Goal: Information Seeking & Learning: Understand process/instructions

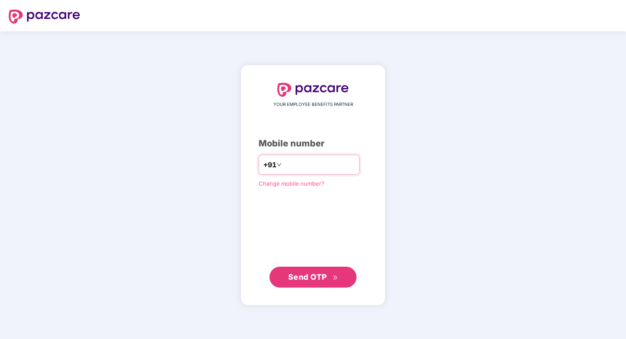
click at [301, 166] on input "number" at bounding box center [318, 165] width 71 height 14
type input "**********"
click at [291, 270] on button "Send OTP" at bounding box center [312, 276] width 87 height 21
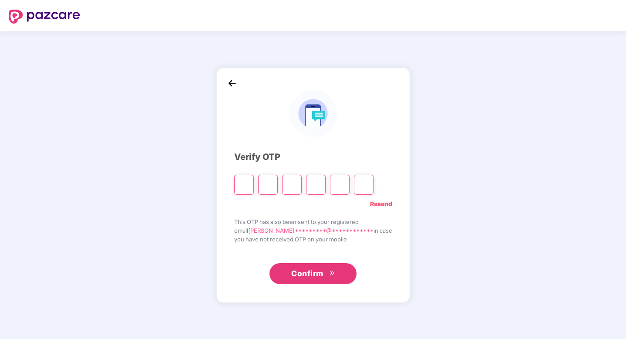
paste input "*"
type input "*"
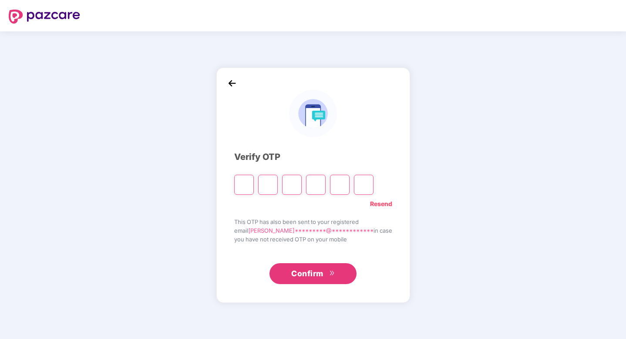
type input "*"
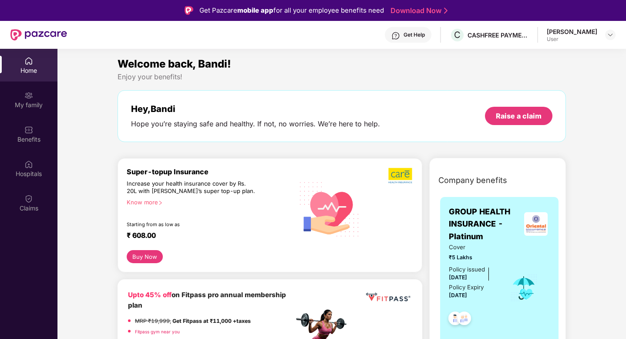
click at [32, 62] on img at bounding box center [28, 61] width 9 height 9
click at [502, 121] on div "Raise a claim" at bounding box center [518, 116] width 67 height 18
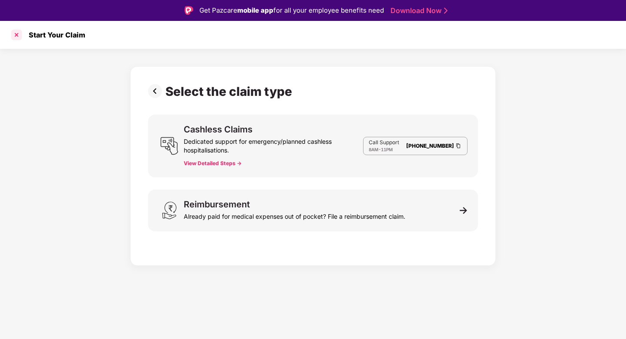
click at [21, 35] on div at bounding box center [17, 35] width 14 height 14
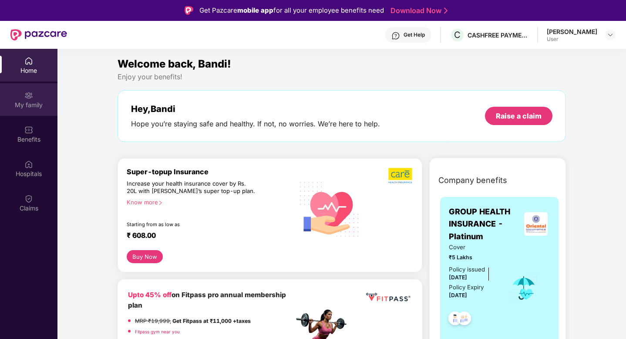
click at [23, 97] on div "My family" at bounding box center [28, 99] width 57 height 33
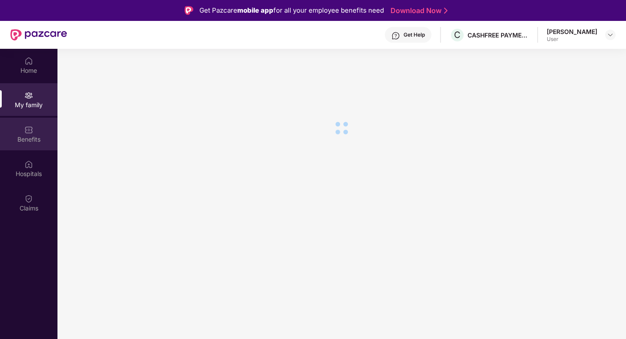
click at [34, 133] on div "Benefits" at bounding box center [28, 133] width 57 height 33
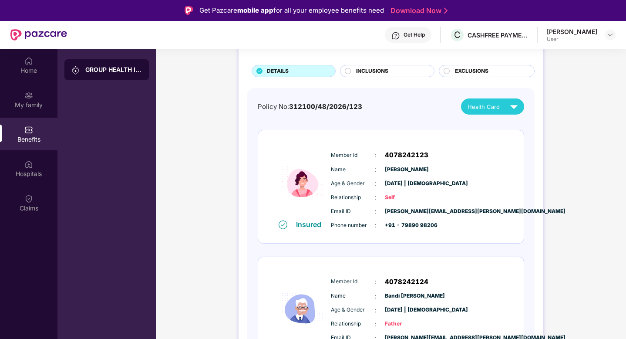
scroll to position [48, 0]
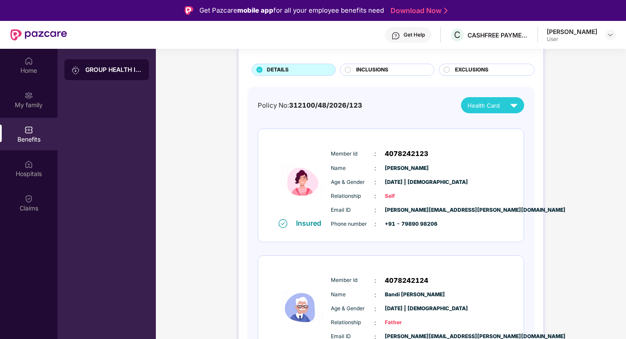
click at [408, 66] on div "INCLUSIONS" at bounding box center [391, 71] width 78 height 10
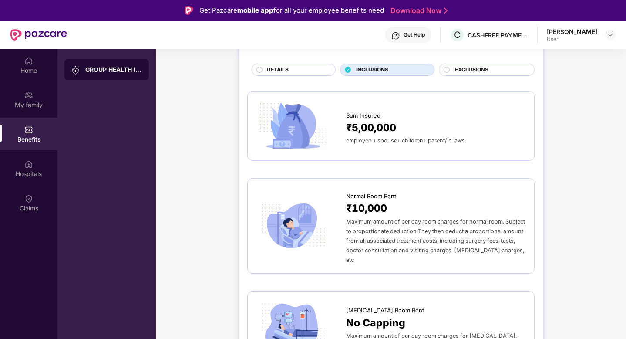
click at [454, 69] on div "EXCLUSIONS" at bounding box center [489, 71] width 79 height 10
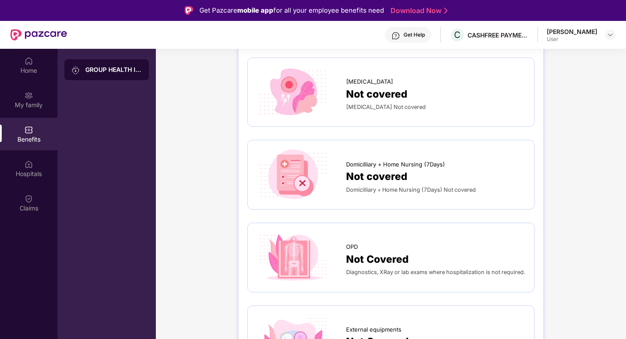
scroll to position [167, 0]
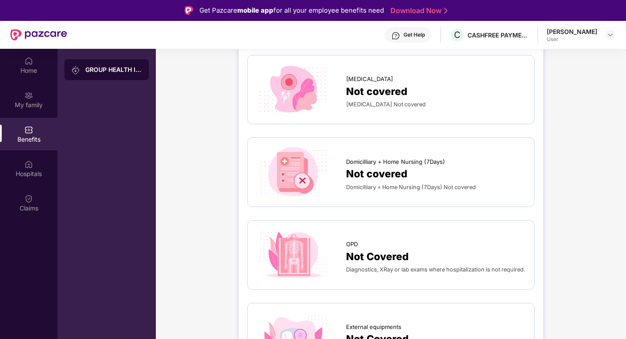
click at [577, 29] on div "[PERSON_NAME]" at bounding box center [572, 31] width 50 height 8
click at [611, 31] on div at bounding box center [610, 35] width 10 height 10
click at [371, 228] on div "OPD Not Covered Diagnostics, XRay or lab exams where hospitalization is not req…" at bounding box center [390, 255] width 287 height 70
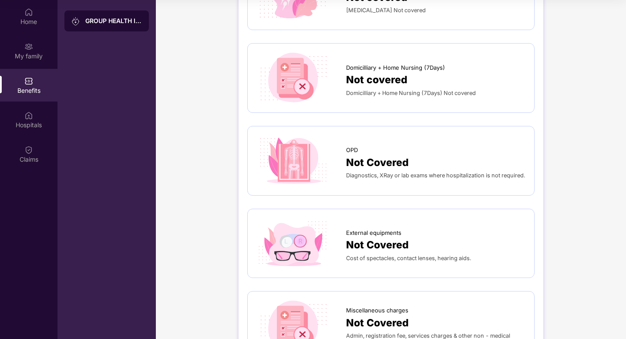
scroll to position [201, 0]
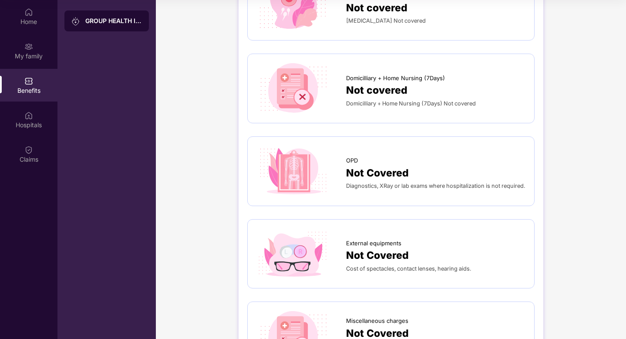
click at [379, 166] on span "Not Covered" at bounding box center [377, 173] width 63 height 16
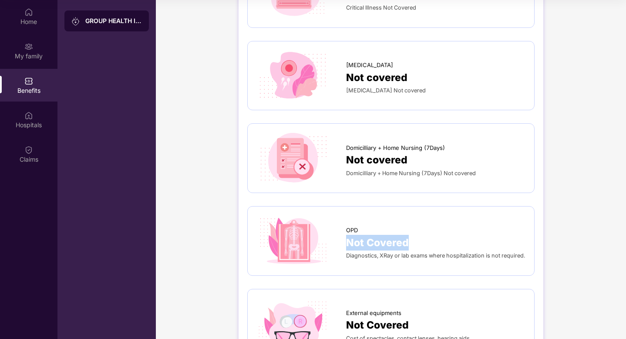
scroll to position [134, 0]
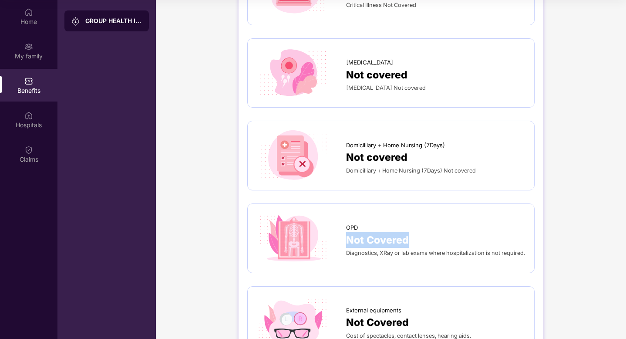
click at [381, 254] on div "Diagnostics, XRay or lab exams where hospitalization is not required." at bounding box center [435, 253] width 179 height 10
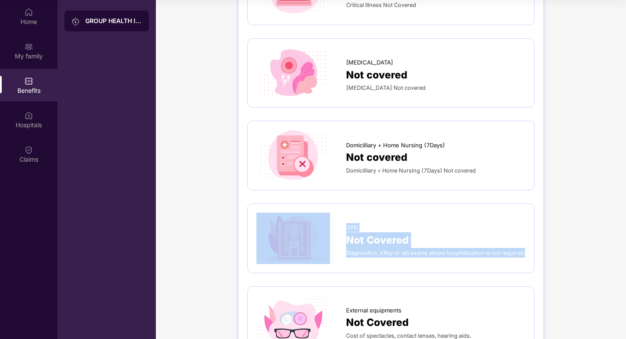
drag, startPoint x: 375, startPoint y: 258, endPoint x: 336, endPoint y: 226, distance: 49.8
click at [336, 226] on div "OPD Not Covered Diagnostics, XRay or lab exams where hospitalization is not req…" at bounding box center [390, 237] width 269 height 51
click at [373, 239] on span "Not Covered" at bounding box center [377, 240] width 63 height 16
drag, startPoint x: 373, startPoint y: 256, endPoint x: 344, endPoint y: 221, distance: 45.7
click at [344, 221] on div "OPD Not Covered Diagnostics, XRay or lab exams where hospitalization is not req…" at bounding box center [390, 237] width 269 height 51
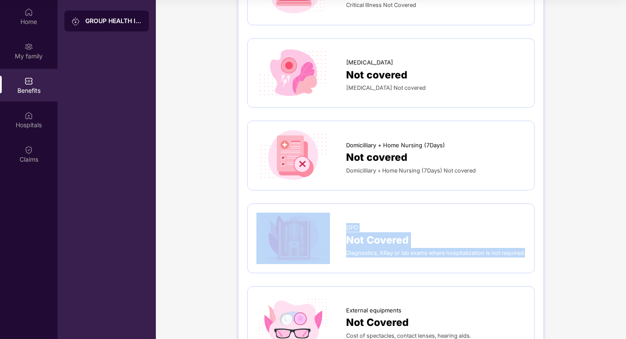
click at [392, 249] on span "Diagnostics, XRay or lab exams where hospitalization is not required." at bounding box center [435, 252] width 179 height 7
drag, startPoint x: 370, startPoint y: 259, endPoint x: 342, endPoint y: 214, distance: 53.1
click at [342, 214] on div "OPD Not Covered Diagnostics, XRay or lab exams where hospitalization is not req…" at bounding box center [390, 237] width 269 height 51
click at [383, 240] on span "Not Covered" at bounding box center [377, 240] width 63 height 16
drag, startPoint x: 376, startPoint y: 255, endPoint x: 341, endPoint y: 218, distance: 51.4
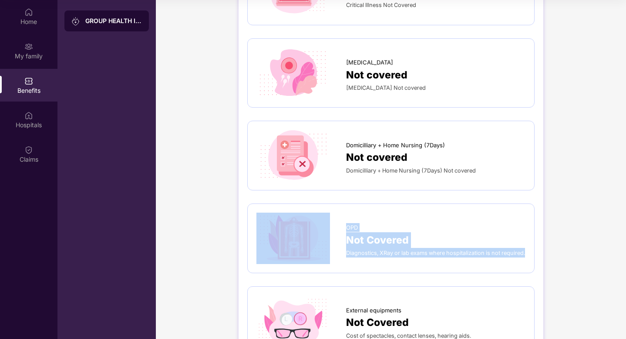
click at [341, 218] on div "OPD Not Covered Diagnostics, XRay or lab exams where hospitalization is not req…" at bounding box center [390, 237] width 269 height 51
click at [97, 22] on div "GROUP HEALTH INSURANCE - Platinum" at bounding box center [113, 21] width 57 height 9
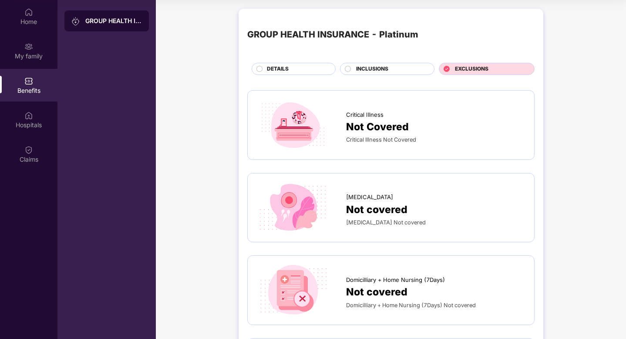
scroll to position [0, 0]
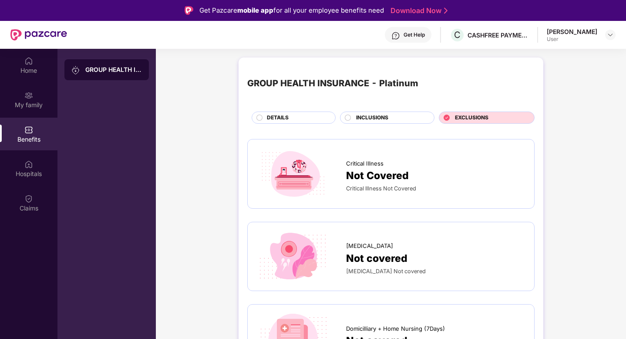
click at [289, 121] on div "DETAILS" at bounding box center [296, 119] width 68 height 10
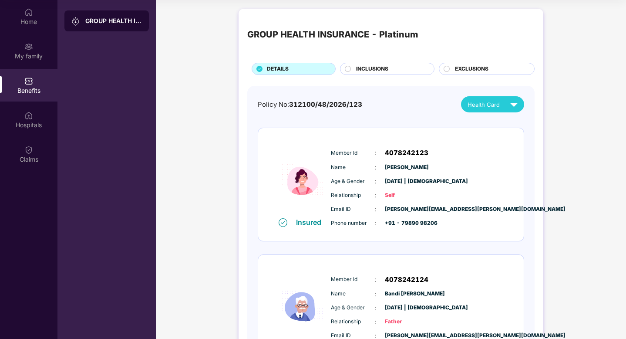
click at [414, 154] on span "4078242123" at bounding box center [407, 153] width 44 height 10
click at [409, 150] on span "4078242123" at bounding box center [407, 153] width 44 height 10
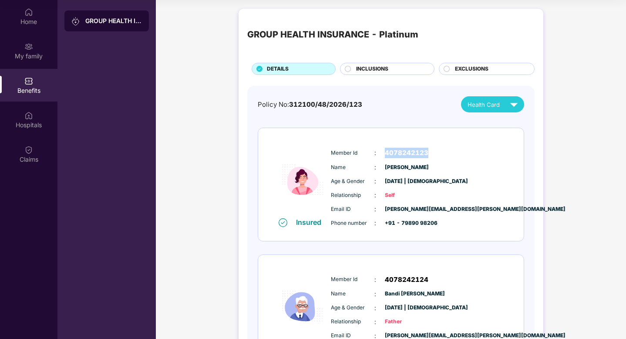
click at [409, 150] on span "4078242123" at bounding box center [407, 153] width 44 height 10
click at [412, 143] on div "Member Id : 4078242123 Name : [PERSON_NAME] Age & Gender : [DATE] | [DEMOGRAPHI…" at bounding box center [417, 187] width 177 height 89
click at [406, 153] on span "4078242123" at bounding box center [407, 153] width 44 height 10
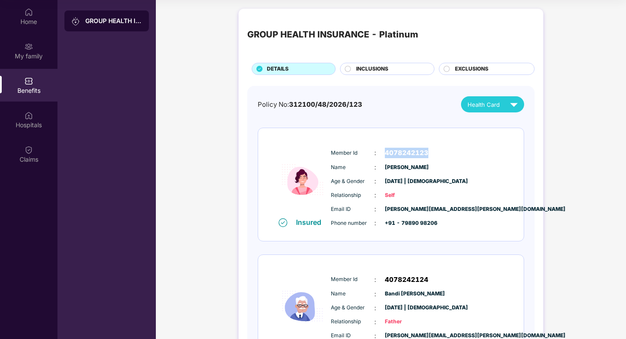
click at [406, 153] on span "4078242123" at bounding box center [407, 153] width 44 height 10
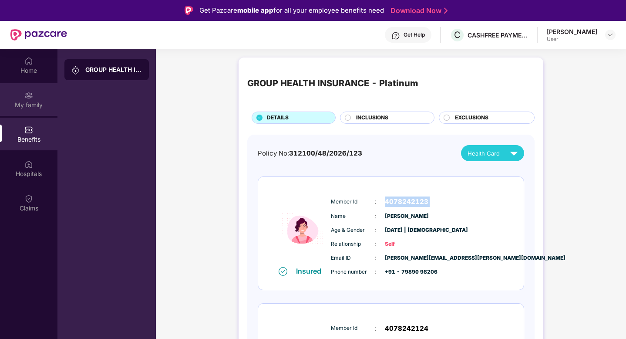
click at [43, 108] on div "My family" at bounding box center [28, 105] width 57 height 9
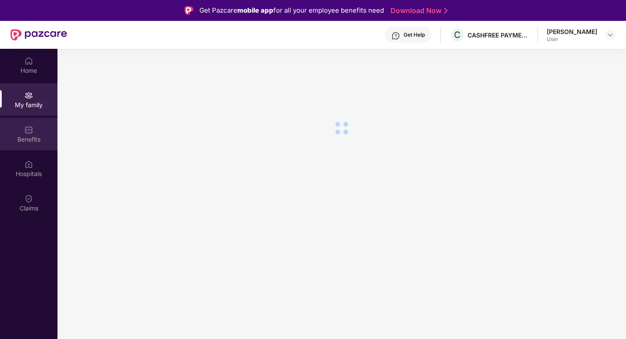
click at [38, 131] on div "Benefits" at bounding box center [28, 133] width 57 height 33
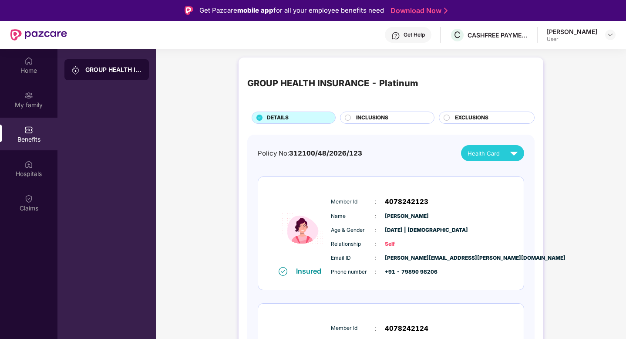
click at [499, 155] on span "Health Card" at bounding box center [483, 153] width 32 height 9
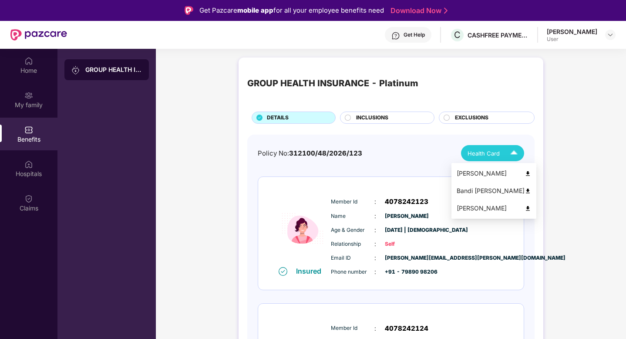
click at [493, 176] on div "[PERSON_NAME]" at bounding box center [494, 173] width 74 height 10
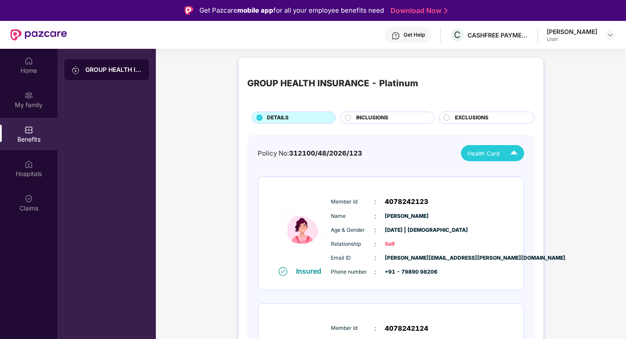
click at [508, 148] on img at bounding box center [513, 152] width 15 height 15
click at [376, 112] on div "INCLUSIONS" at bounding box center [387, 117] width 94 height 12
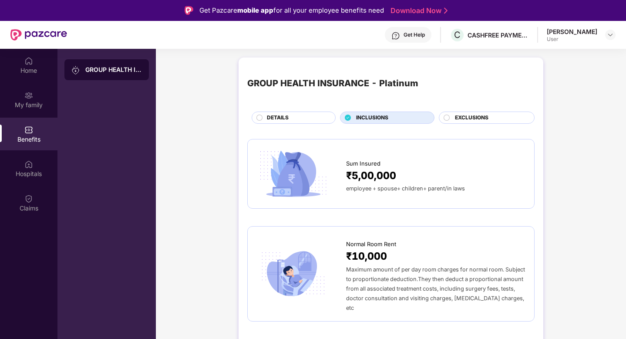
click at [477, 116] on span "EXCLUSIONS" at bounding box center [472, 118] width 34 height 8
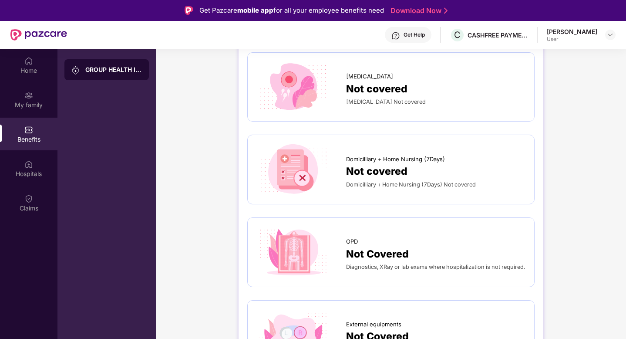
scroll to position [213, 0]
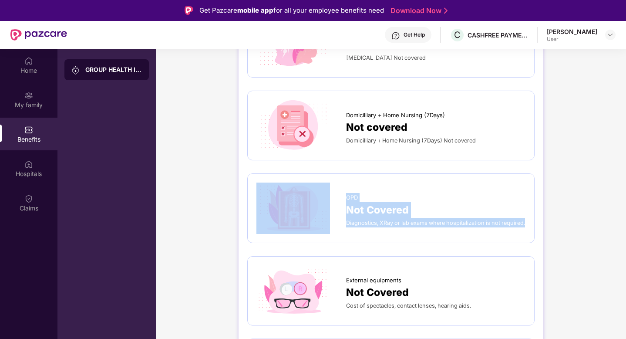
drag, startPoint x: 372, startPoint y: 228, endPoint x: 342, endPoint y: 195, distance: 44.1
click at [342, 195] on div "OPD Not Covered Diagnostics, XRay or lab exams where hospitalization is not req…" at bounding box center [390, 207] width 269 height 51
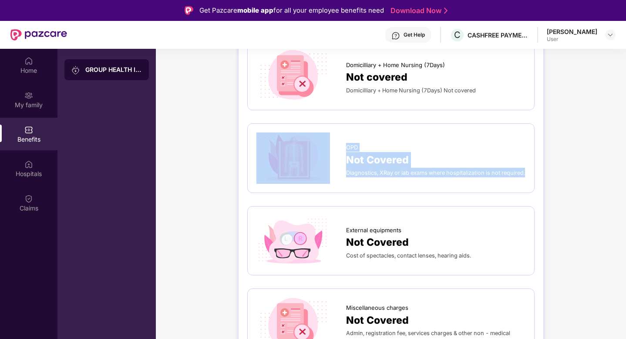
scroll to position [265, 0]
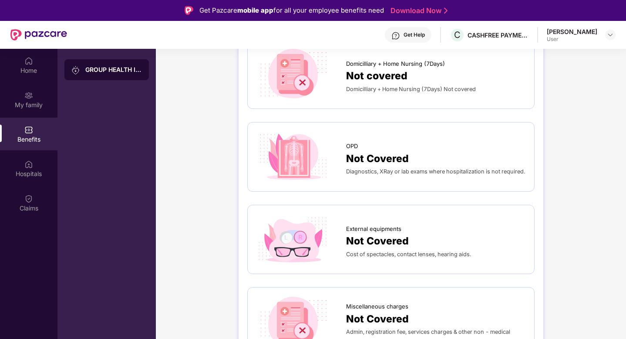
click at [402, 244] on span "Not Covered" at bounding box center [377, 241] width 63 height 16
click at [439, 255] on span "Cost of spectacles, contact lenses, hearing aids." at bounding box center [408, 254] width 125 height 7
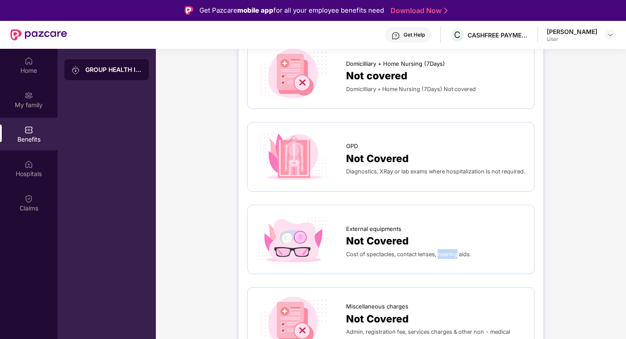
click at [439, 255] on span "Cost of spectacles, contact lenses, hearing aids." at bounding box center [408, 254] width 125 height 7
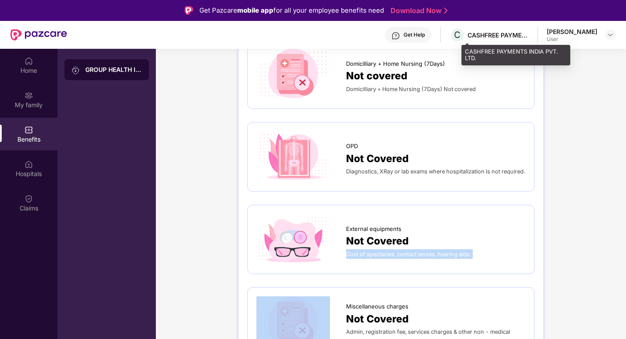
click at [503, 34] on div "CASHFREE PAYMENTS INDIA PVT. LTD." at bounding box center [497, 35] width 61 height 8
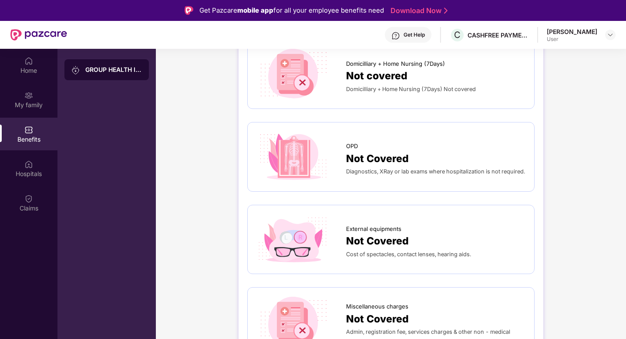
click at [400, 37] on img at bounding box center [395, 35] width 9 height 9
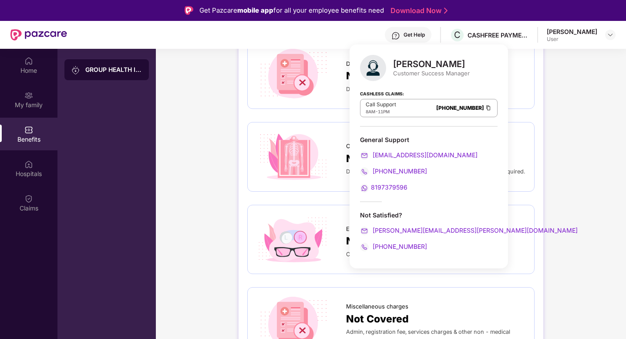
click at [546, 132] on div "GROUP HEALTH INSURANCE - Platinum DETAILS INCLUSIONS EXCLUSIONS Critical Illnes…" at bounding box center [391, 299] width 470 height 1021
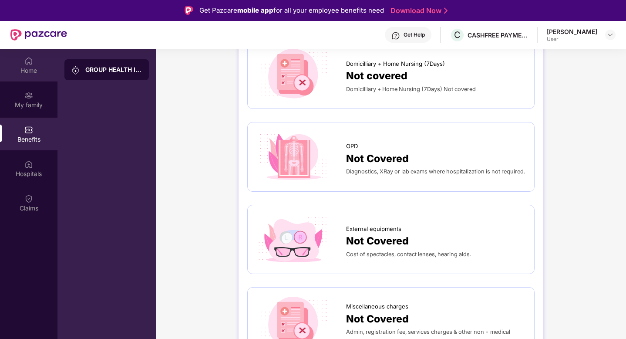
click at [36, 56] on div "Home" at bounding box center [28, 65] width 57 height 33
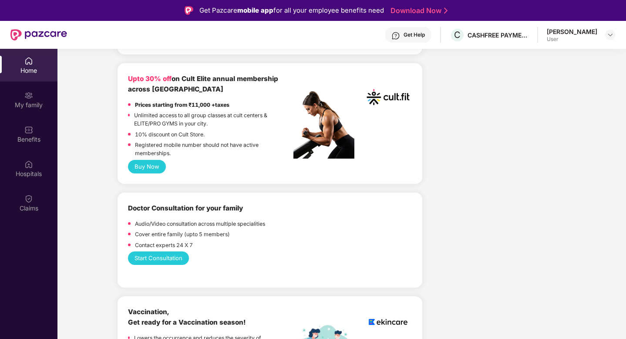
scroll to position [357, 0]
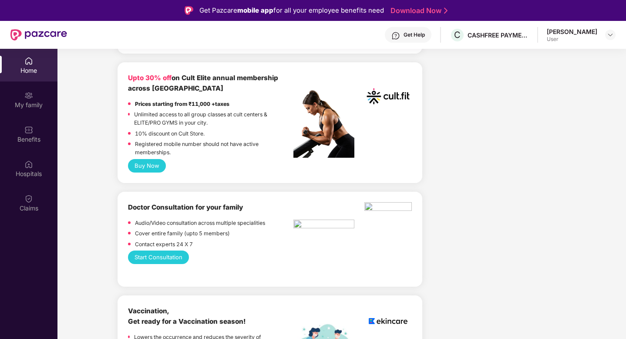
click at [152, 163] on button "Buy Now" at bounding box center [147, 165] width 38 height 13
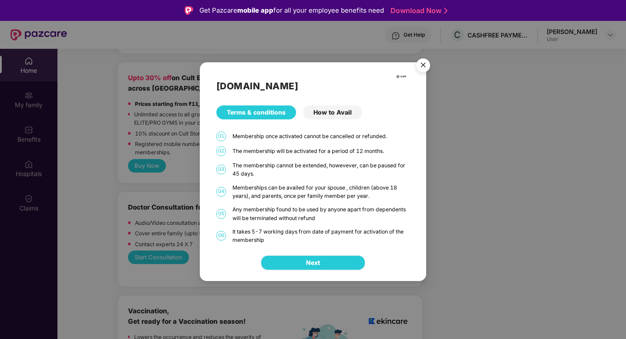
click at [330, 264] on button "Next" at bounding box center [313, 262] width 104 height 15
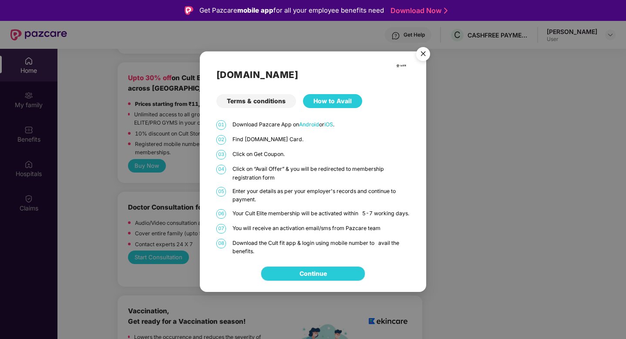
click at [327, 272] on link "Continue" at bounding box center [312, 274] width 27 height 10
click at [423, 48] on img "Close" at bounding box center [423, 55] width 24 height 24
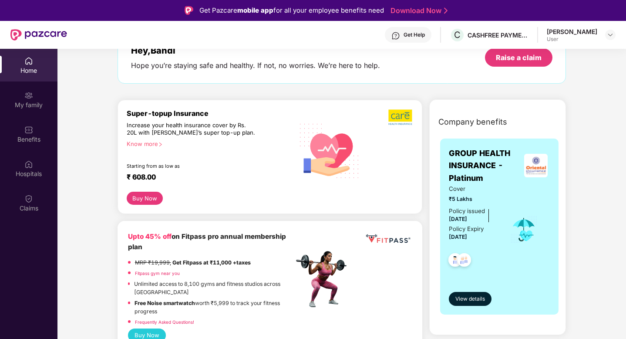
scroll to position [0, 0]
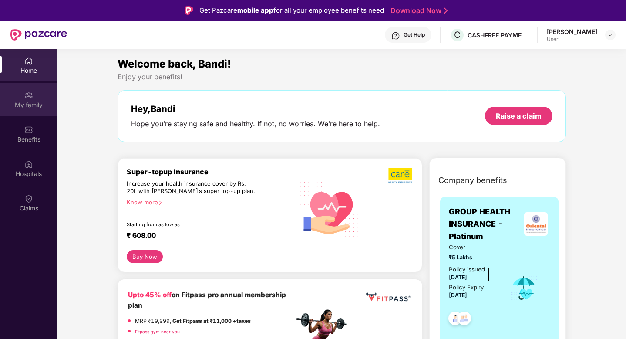
click at [28, 99] on img at bounding box center [28, 95] width 9 height 9
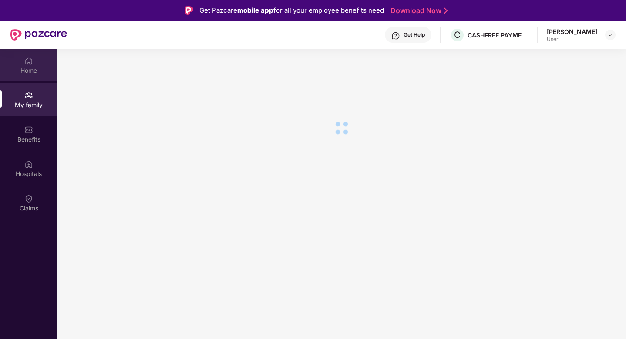
click at [33, 65] on div "Home" at bounding box center [28, 65] width 57 height 33
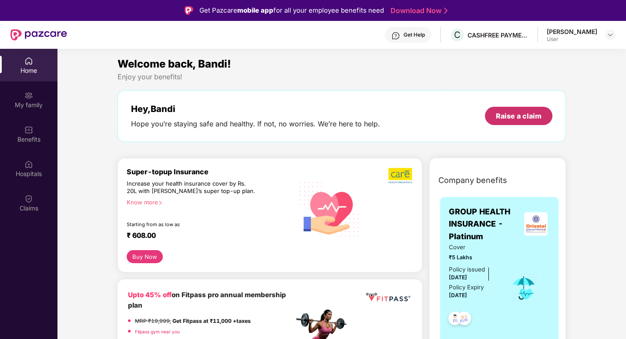
click at [503, 114] on div "Raise a claim" at bounding box center [519, 116] width 46 height 10
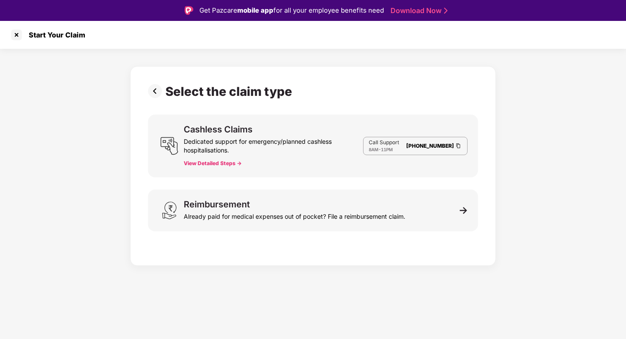
click at [188, 164] on button "View Detailed Steps ->" at bounding box center [213, 163] width 58 height 7
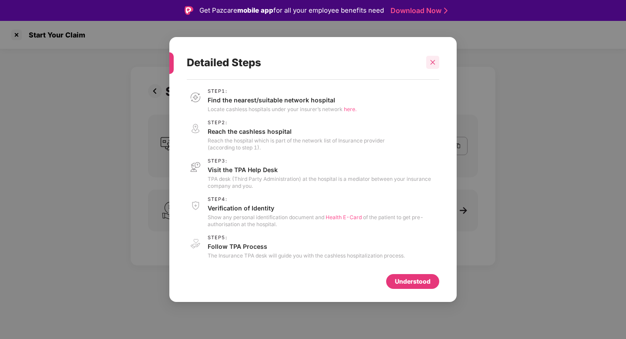
click at [432, 62] on icon "close" at bounding box center [432, 62] width 5 height 5
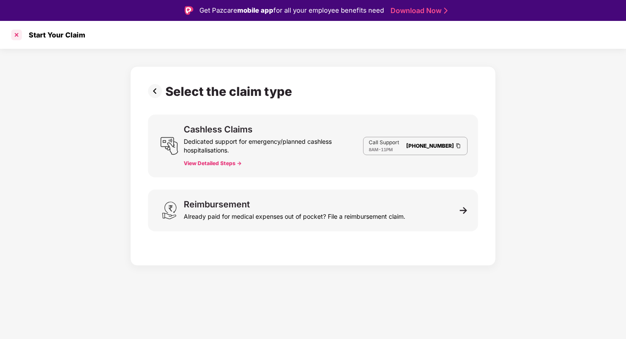
click at [13, 30] on div at bounding box center [17, 35] width 14 height 14
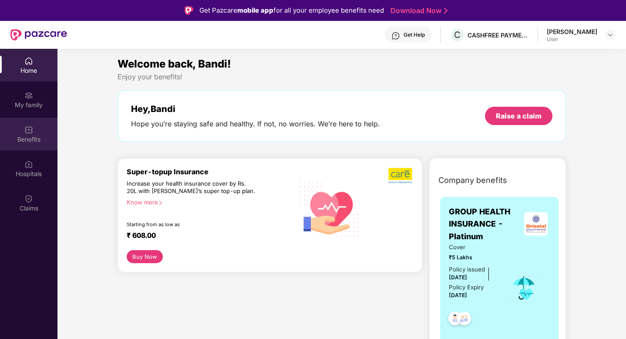
click at [43, 136] on div "Benefits" at bounding box center [28, 139] width 57 height 9
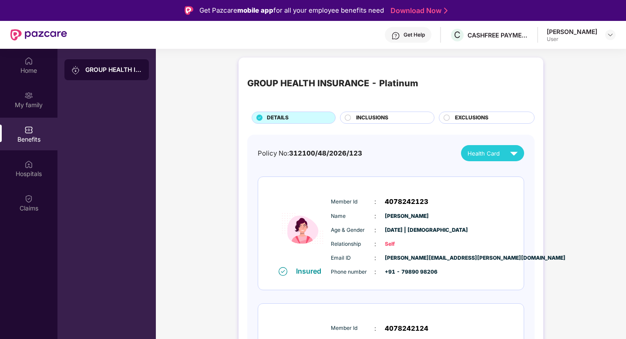
click at [394, 116] on div "INCLUSIONS" at bounding box center [391, 119] width 78 height 10
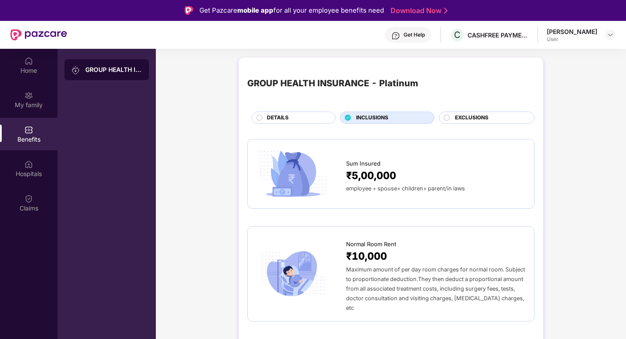
click at [453, 120] on div "EXCLUSIONS" at bounding box center [489, 119] width 79 height 10
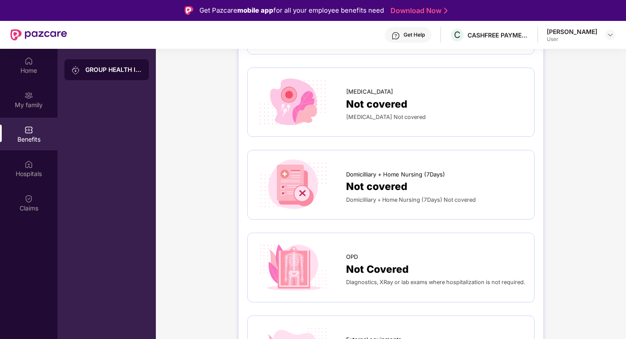
scroll to position [158, 0]
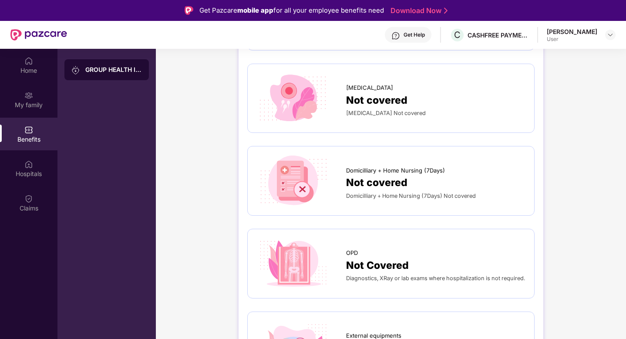
click at [370, 277] on div "Diagnostics, XRay or lab exams where hospitalization is not required." at bounding box center [435, 278] width 179 height 10
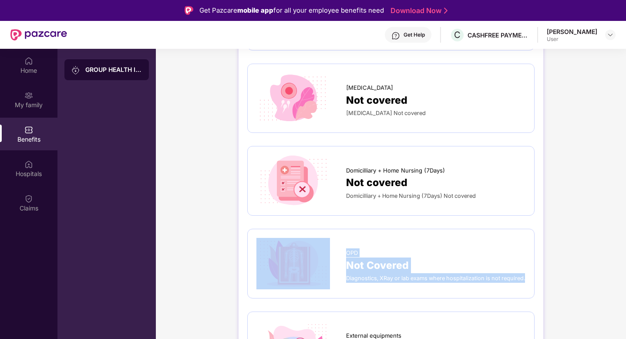
drag, startPoint x: 373, startPoint y: 283, endPoint x: 334, endPoint y: 259, distance: 45.9
click at [334, 259] on div "OPD Not Covered Diagnostics, XRay or lab exams where hospitalization is not req…" at bounding box center [390, 263] width 269 height 51
click at [394, 257] on span "Not Covered" at bounding box center [377, 265] width 63 height 16
drag, startPoint x: 376, startPoint y: 284, endPoint x: 342, endPoint y: 241, distance: 54.5
click at [342, 241] on div "OPD Not Covered Diagnostics, XRay or lab exams where hospitalization is not req…" at bounding box center [390, 263] width 269 height 51
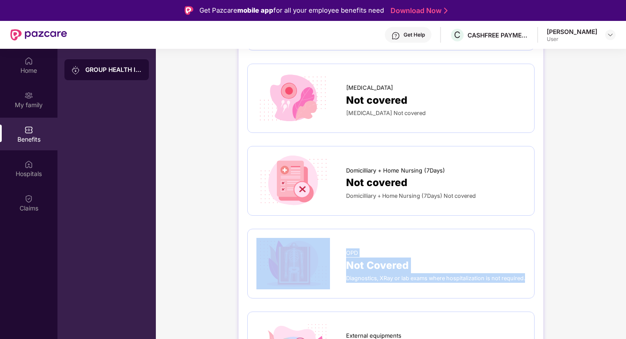
click at [405, 244] on div "OPD" at bounding box center [435, 250] width 179 height 13
drag, startPoint x: 377, startPoint y: 286, endPoint x: 335, endPoint y: 244, distance: 59.1
click at [335, 244] on div "OPD Not Covered Diagnostics, XRay or lab exams where hospitalization is not req…" at bounding box center [390, 263] width 269 height 51
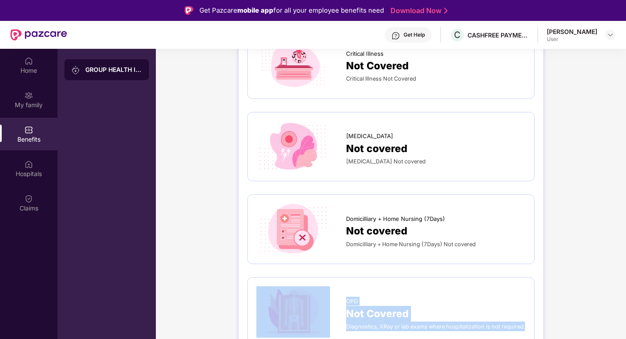
click at [425, 34] on div "Get Help" at bounding box center [413, 34] width 21 height 7
